Goal: Task Accomplishment & Management: Manage account settings

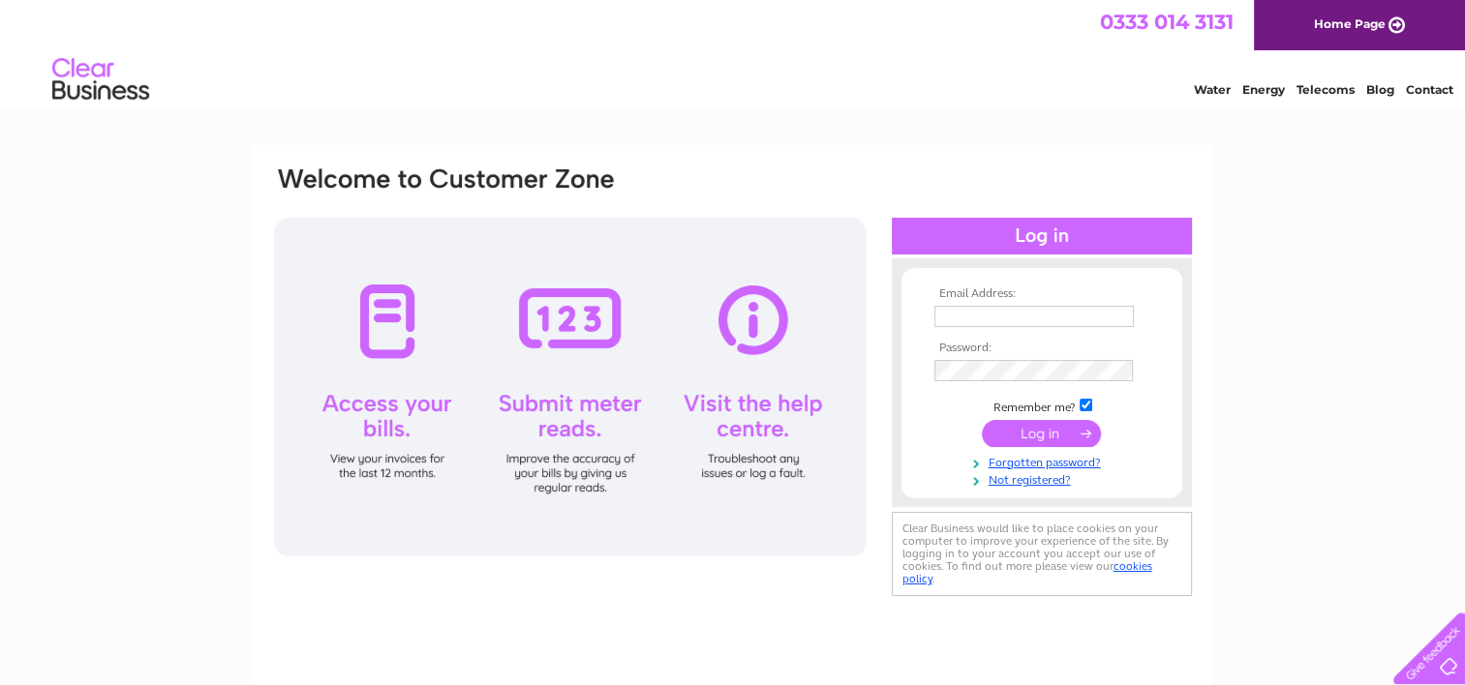
type input "robnewman75@live.co.uk"
click at [1043, 432] on input "submit" at bounding box center [1041, 433] width 119 height 27
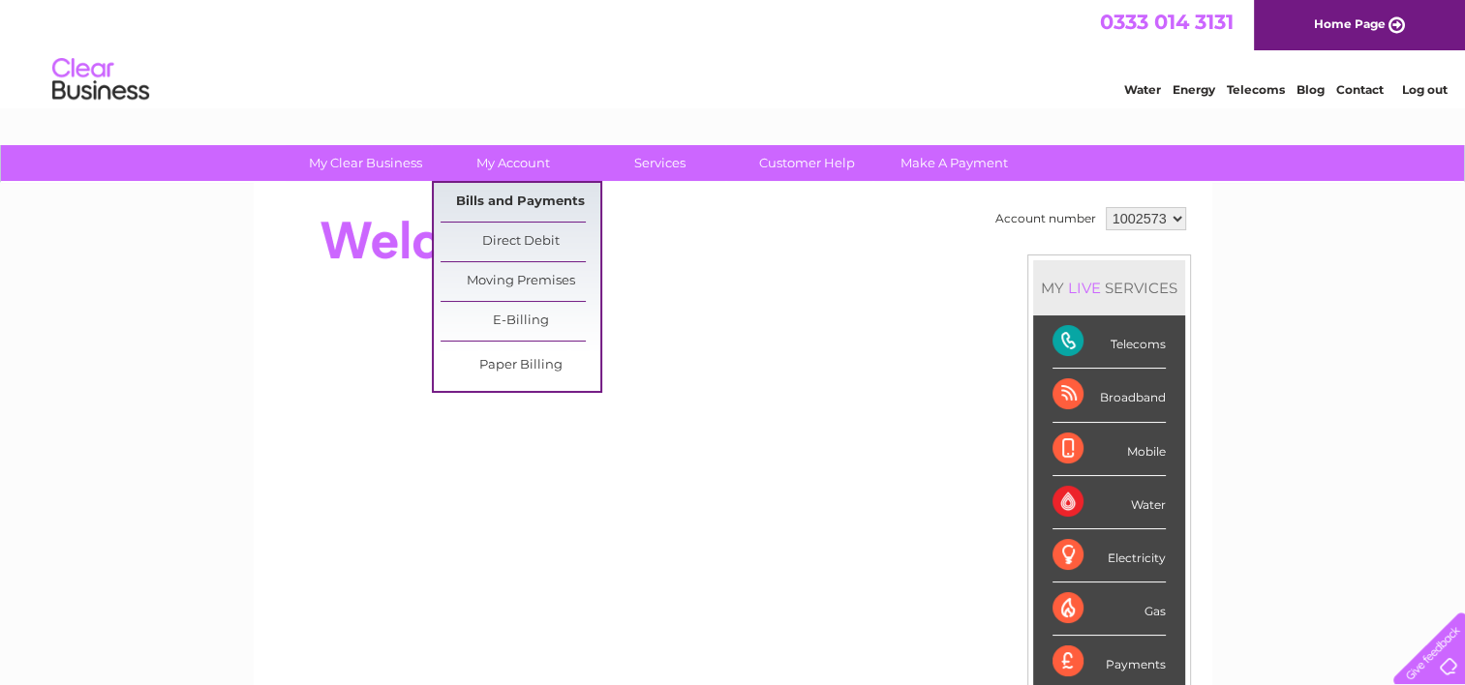
click at [535, 202] on link "Bills and Payments" at bounding box center [520, 202] width 160 height 39
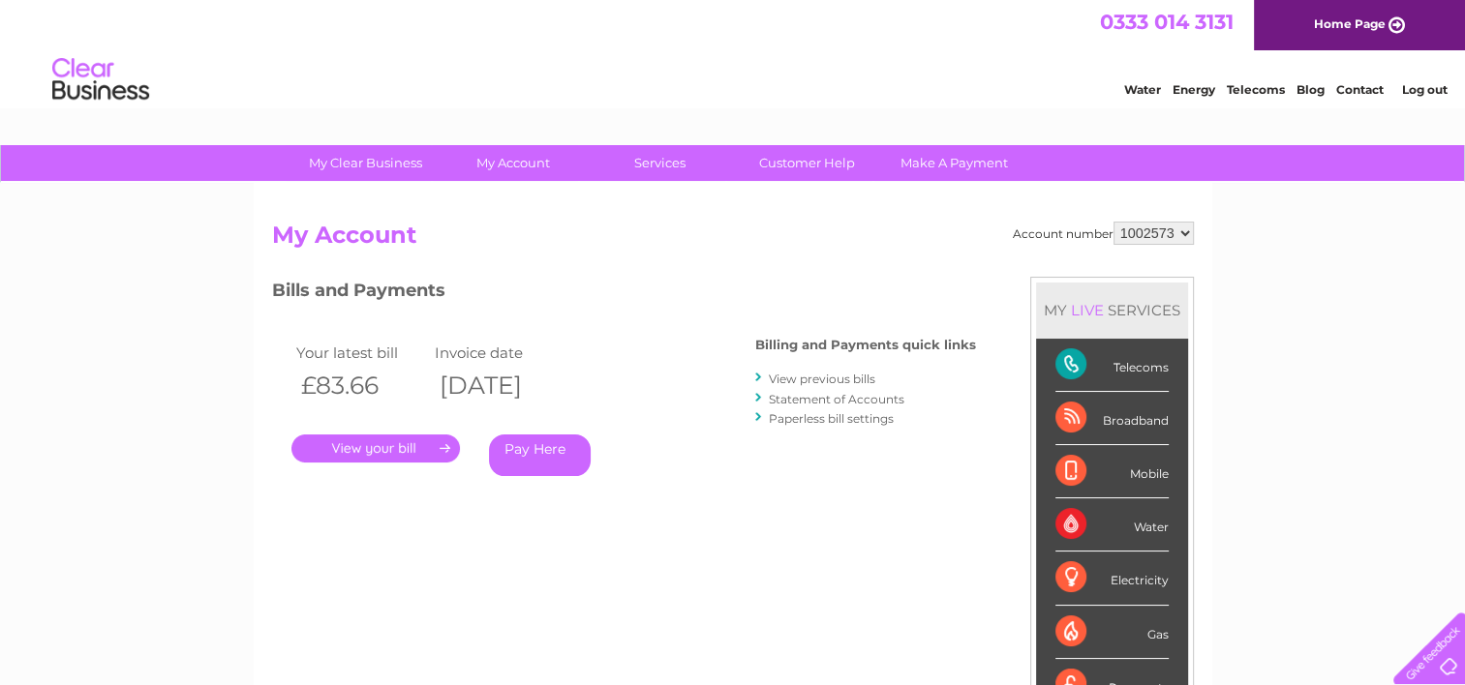
click at [391, 438] on link "." at bounding box center [375, 449] width 168 height 28
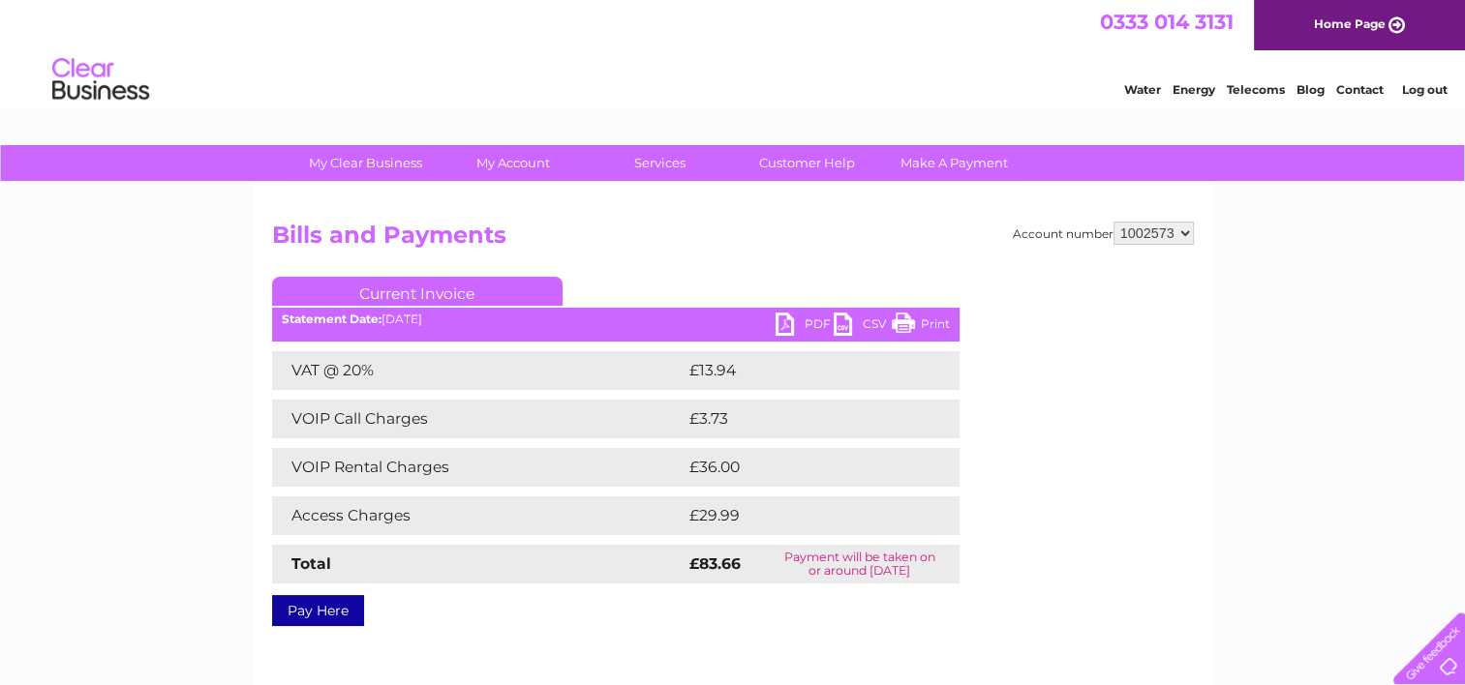
click at [784, 322] on link "PDF" at bounding box center [804, 327] width 58 height 28
click at [1418, 96] on link "Log out" at bounding box center [1423, 89] width 45 height 15
